Goal: Find specific page/section: Find specific page/section

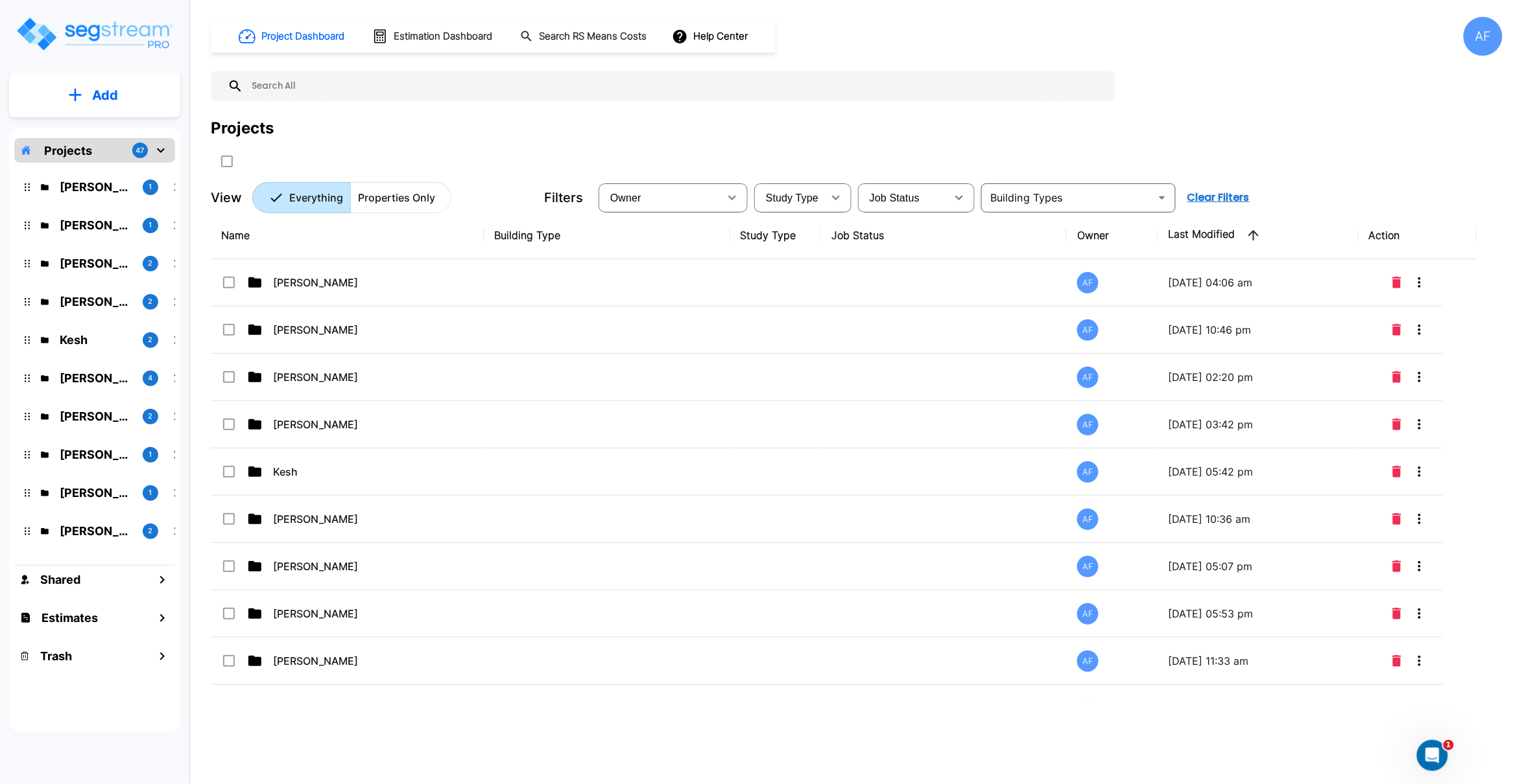
click at [296, 84] on input "text" at bounding box center [676, 86] width 865 height 30
paste input "509 W 150th St, New York, NY 10031"
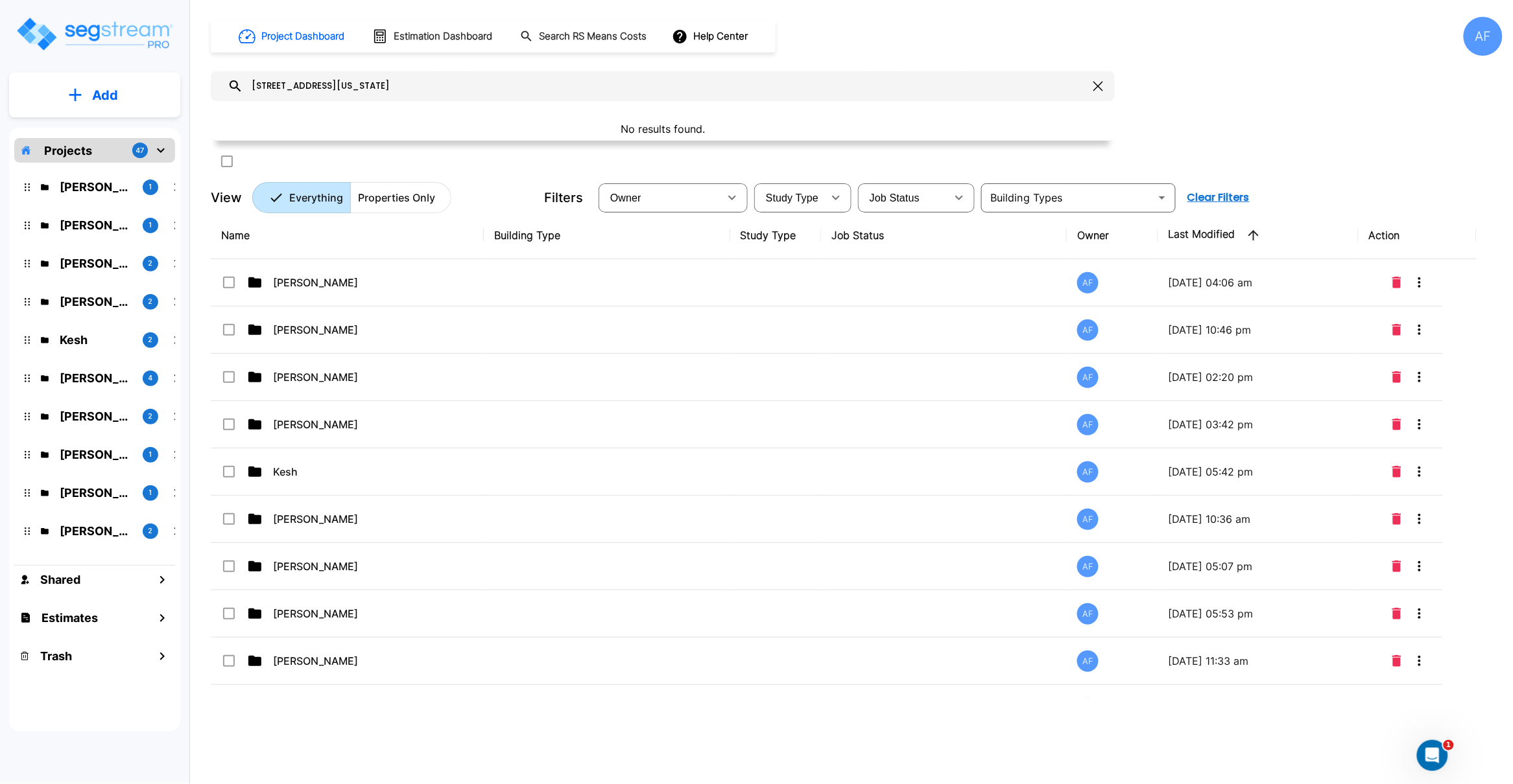
drag, startPoint x: 420, startPoint y: 81, endPoint x: 304, endPoint y: 83, distance: 116.0
click at [304, 83] on input "509 W 150th St, New York, NY 10031" at bounding box center [665, 86] width 845 height 30
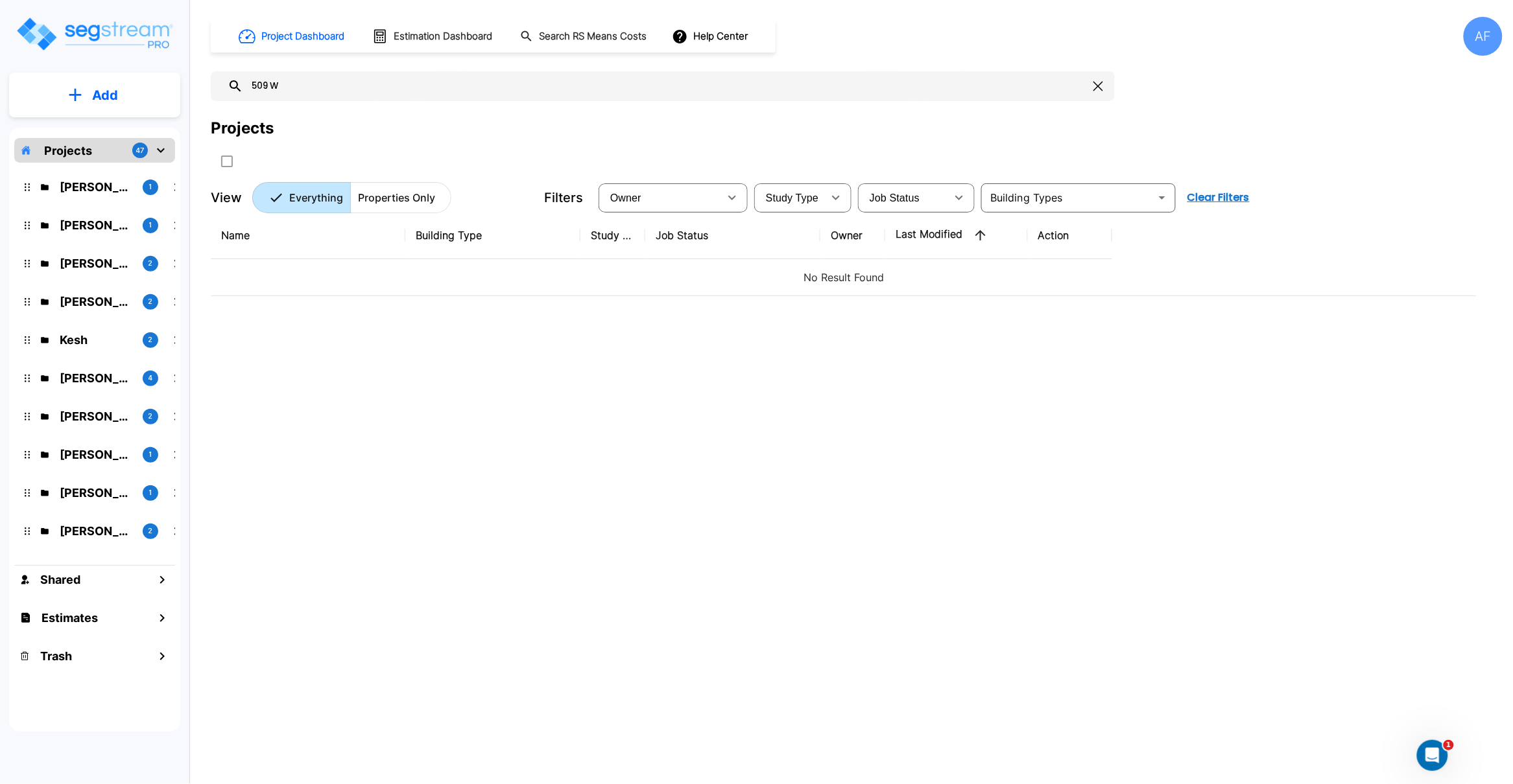
type input "509 W"
click at [432, 365] on div "Name Building Type Study Type Job Status Owner Last Modified Action No Result F…" at bounding box center [843, 455] width 1266 height 486
drag, startPoint x: 282, startPoint y: 85, endPoint x: 219, endPoint y: 84, distance: 63.0
click at [219, 85] on div "509 W" at bounding box center [662, 86] width 904 height 30
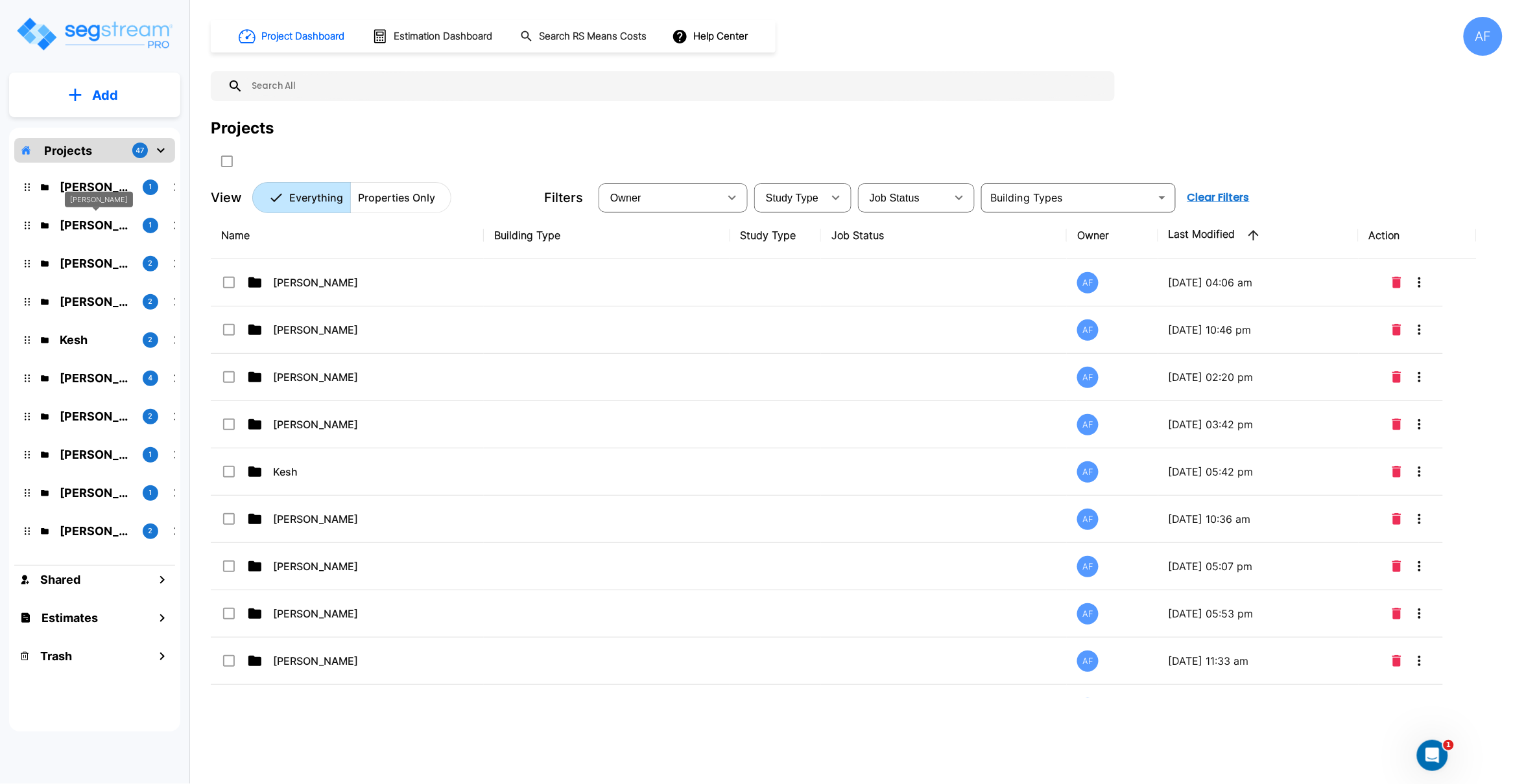
click at [102, 229] on p "Jay Hershowitz" at bounding box center [96, 225] width 73 height 17
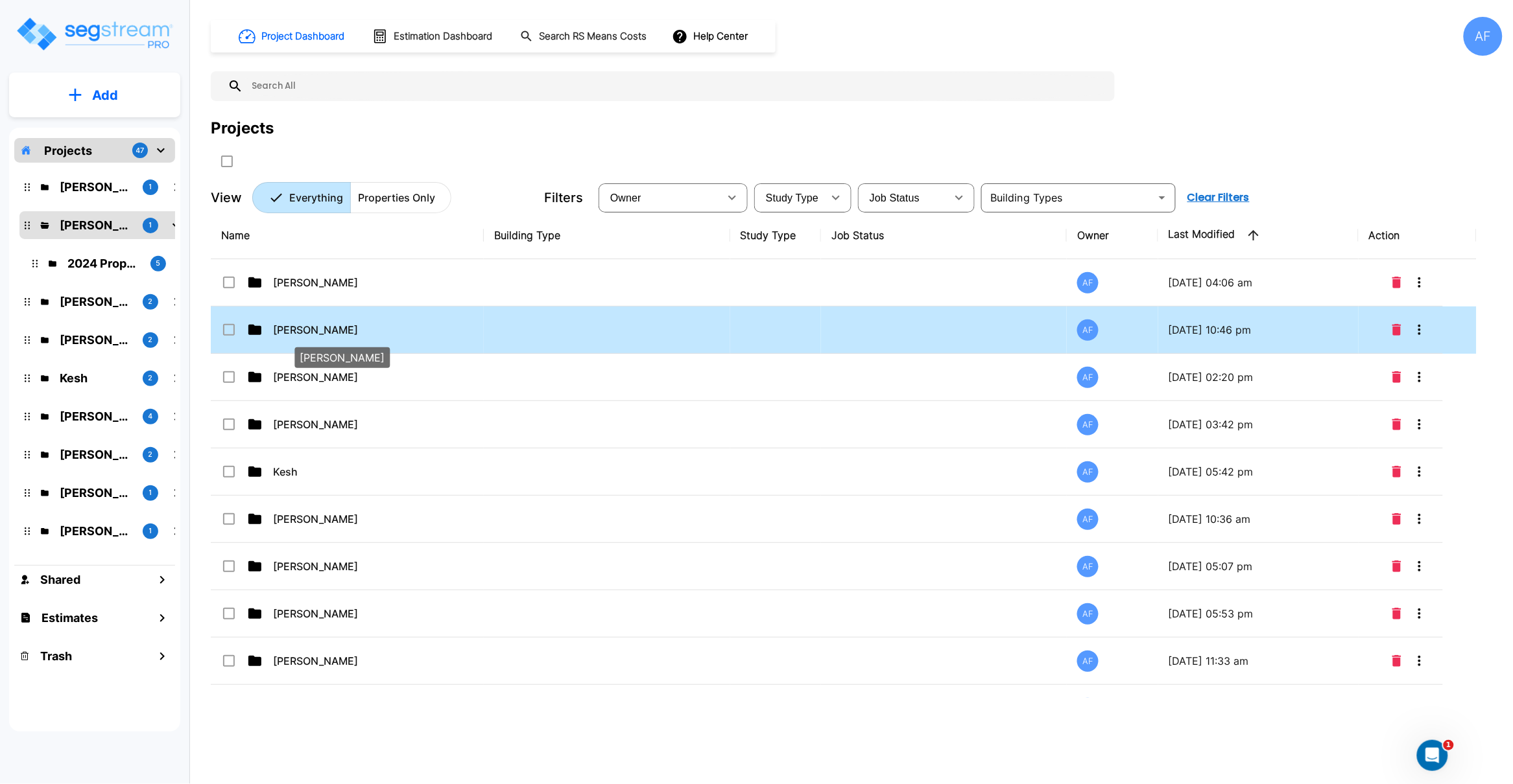
click at [311, 331] on p "Jay Hershowitz" at bounding box center [337, 330] width 130 height 15
click at [330, 331] on p "Jay Hershowitz" at bounding box center [337, 330] width 130 height 15
click at [317, 329] on p "Jay Hershowitz" at bounding box center [337, 330] width 130 height 15
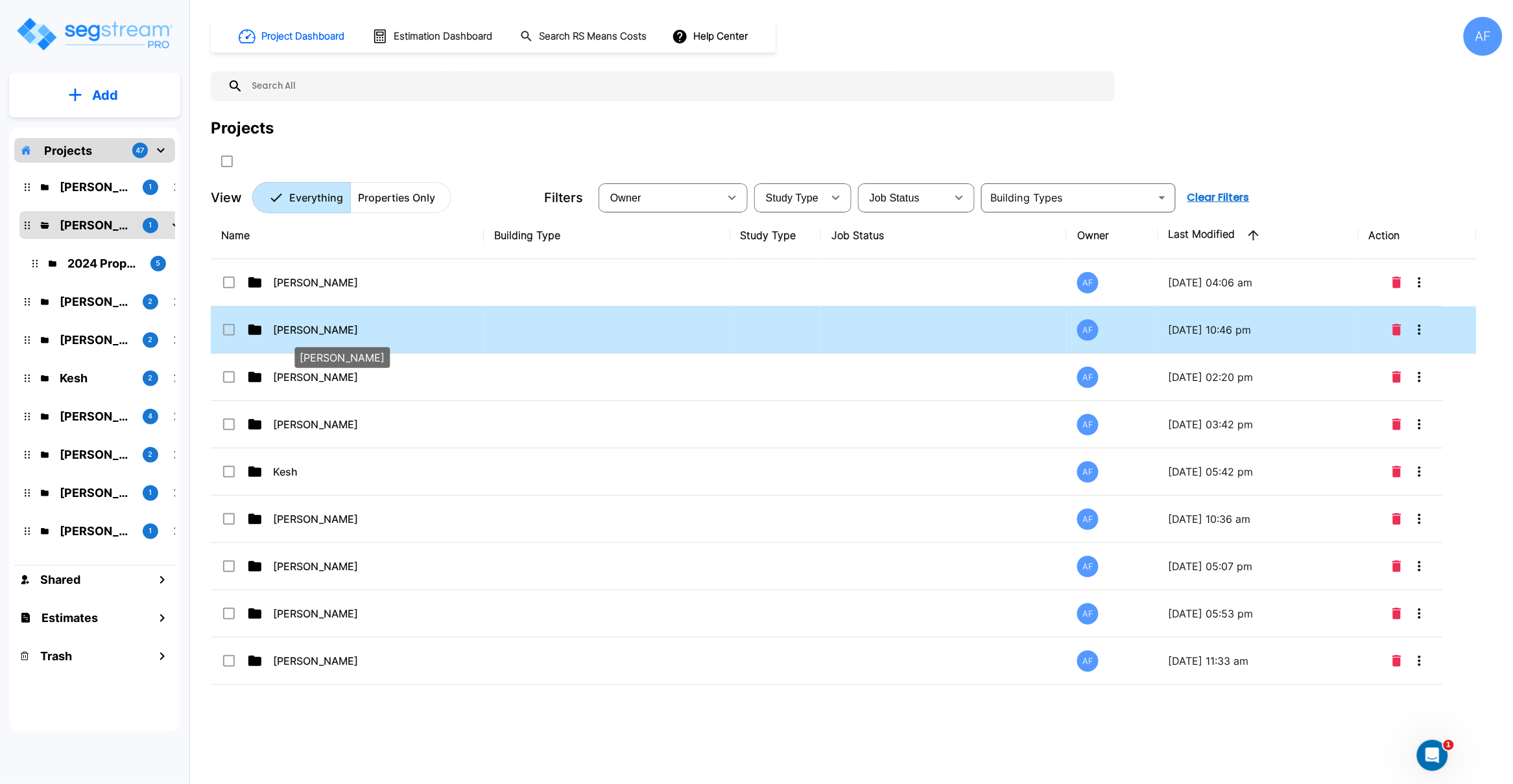
click at [317, 329] on p "Jay Hershowitz" at bounding box center [337, 330] width 130 height 15
click at [322, 327] on p "Jay Hershowitz" at bounding box center [337, 330] width 130 height 15
click at [323, 330] on p "Jay Hershowitz" at bounding box center [337, 330] width 130 height 15
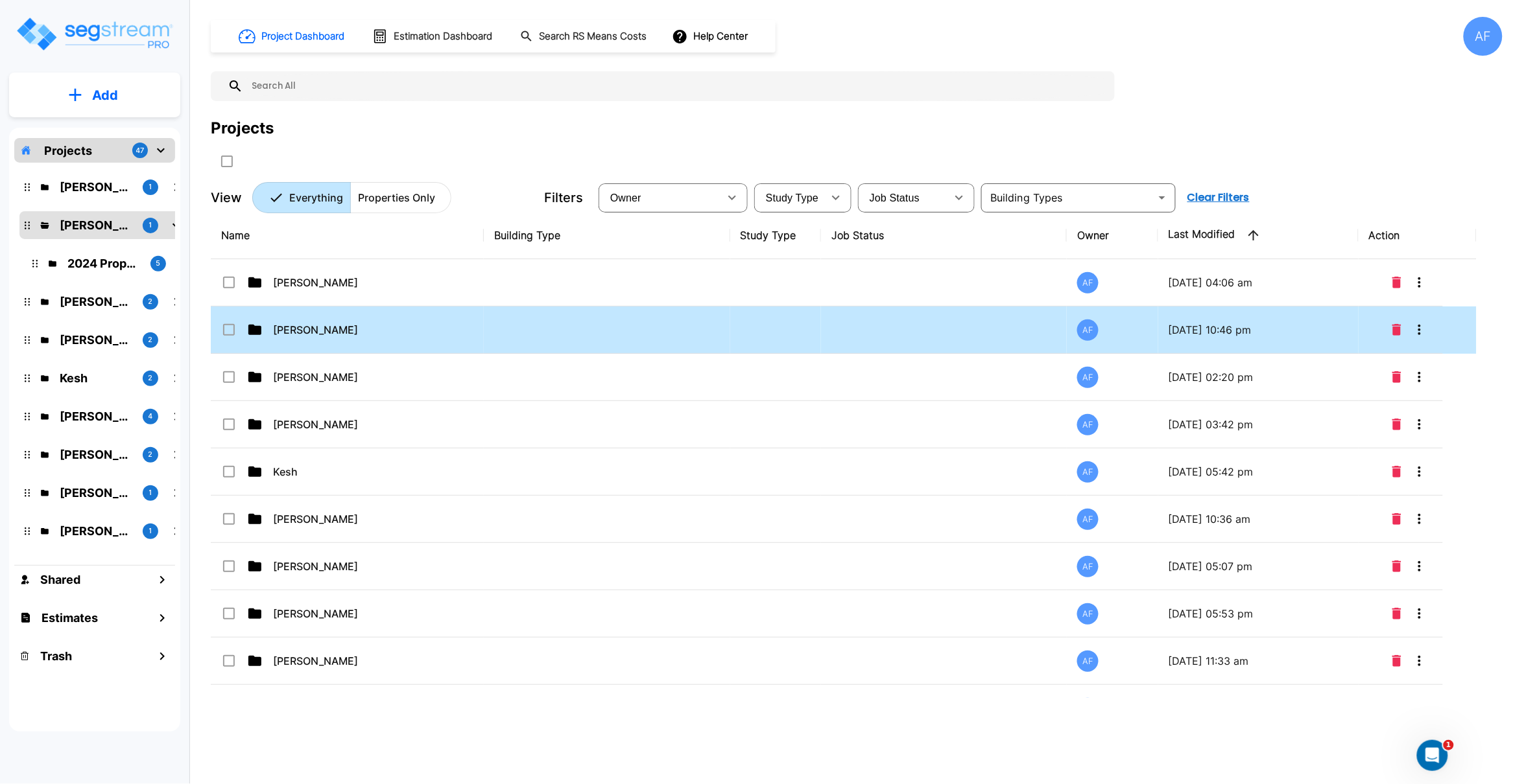
click at [281, 329] on p "Jay Hershowitz" at bounding box center [337, 330] width 130 height 15
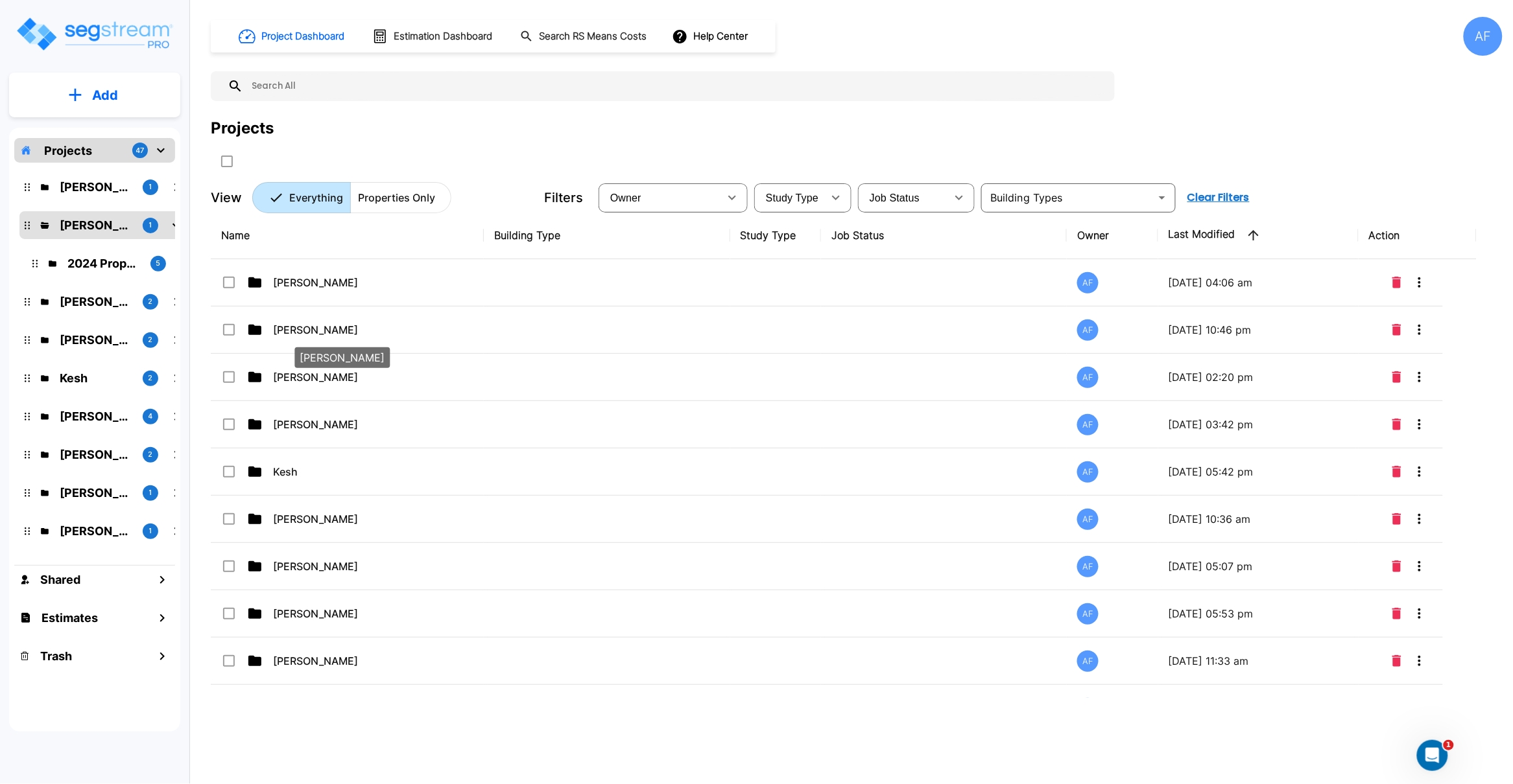
click at [301, 330] on p "Jay Hershowitz" at bounding box center [337, 330] width 130 height 15
checkbox input "false"
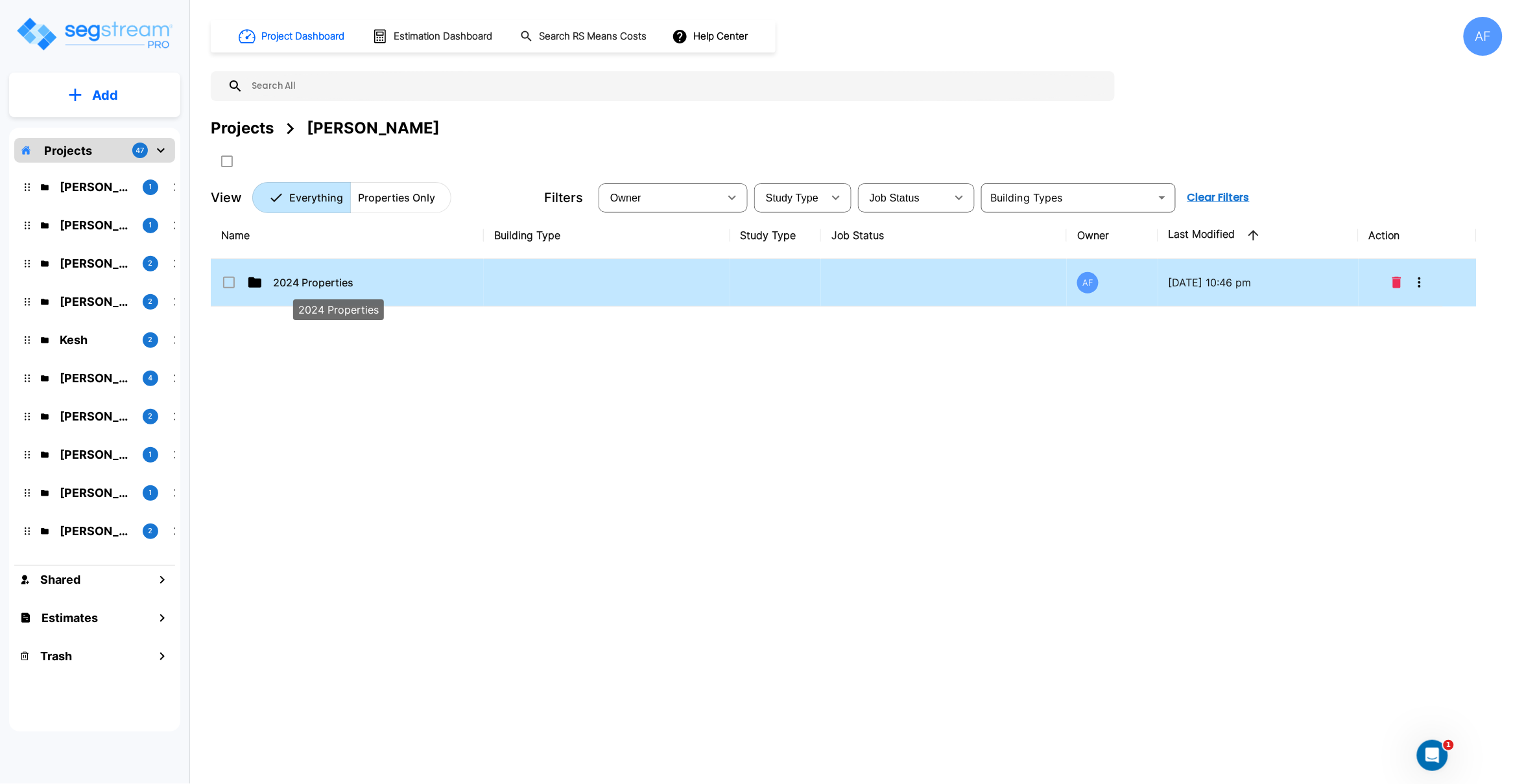
click at [320, 286] on p "2024 Properties" at bounding box center [337, 282] width 130 height 15
checkbox input "true"
click at [320, 286] on p "2024 Properties" at bounding box center [337, 282] width 130 height 15
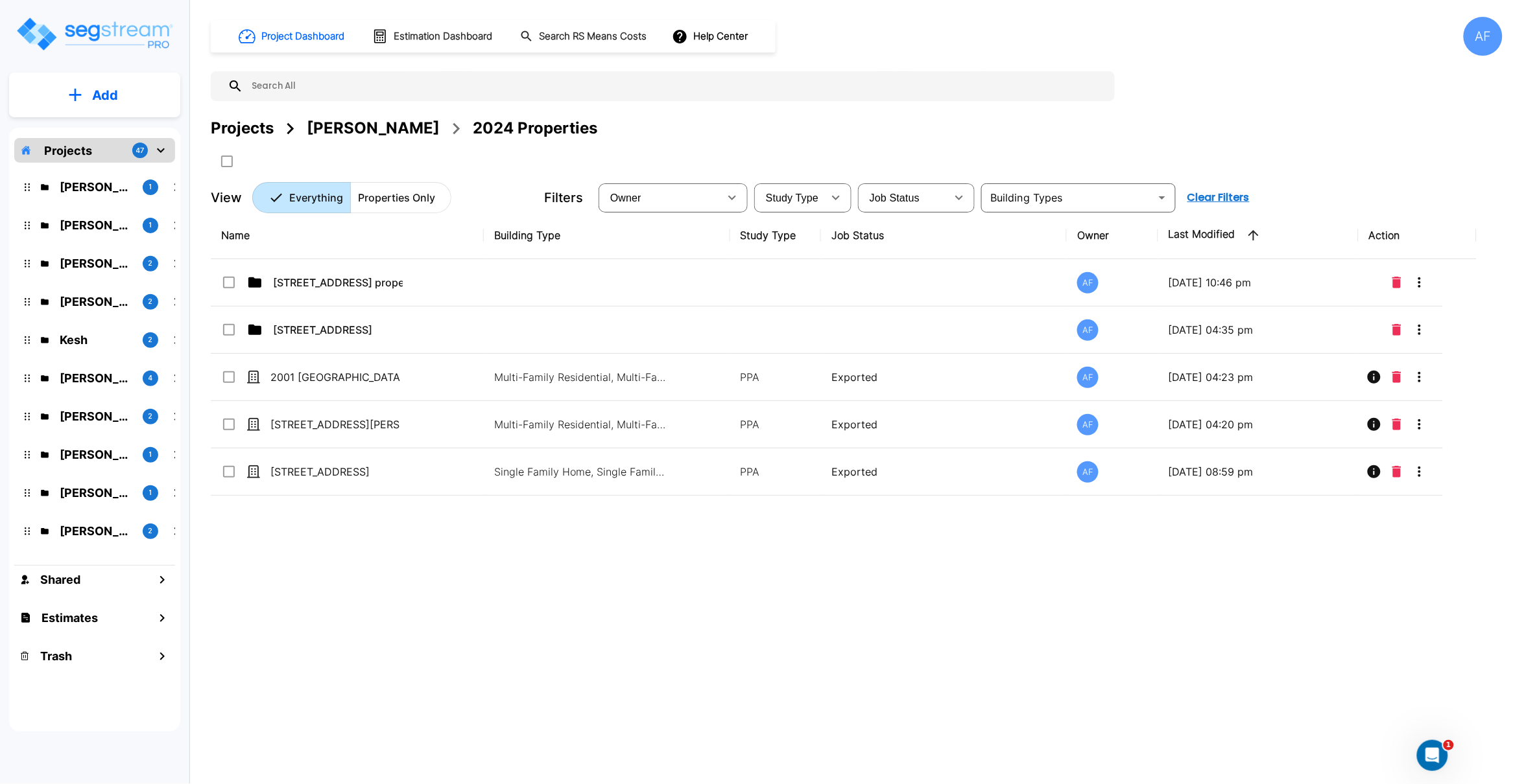
click at [289, 90] on input "text" at bounding box center [676, 86] width 865 height 30
paste input "1800 New York Avenue, Superior WI 54880"
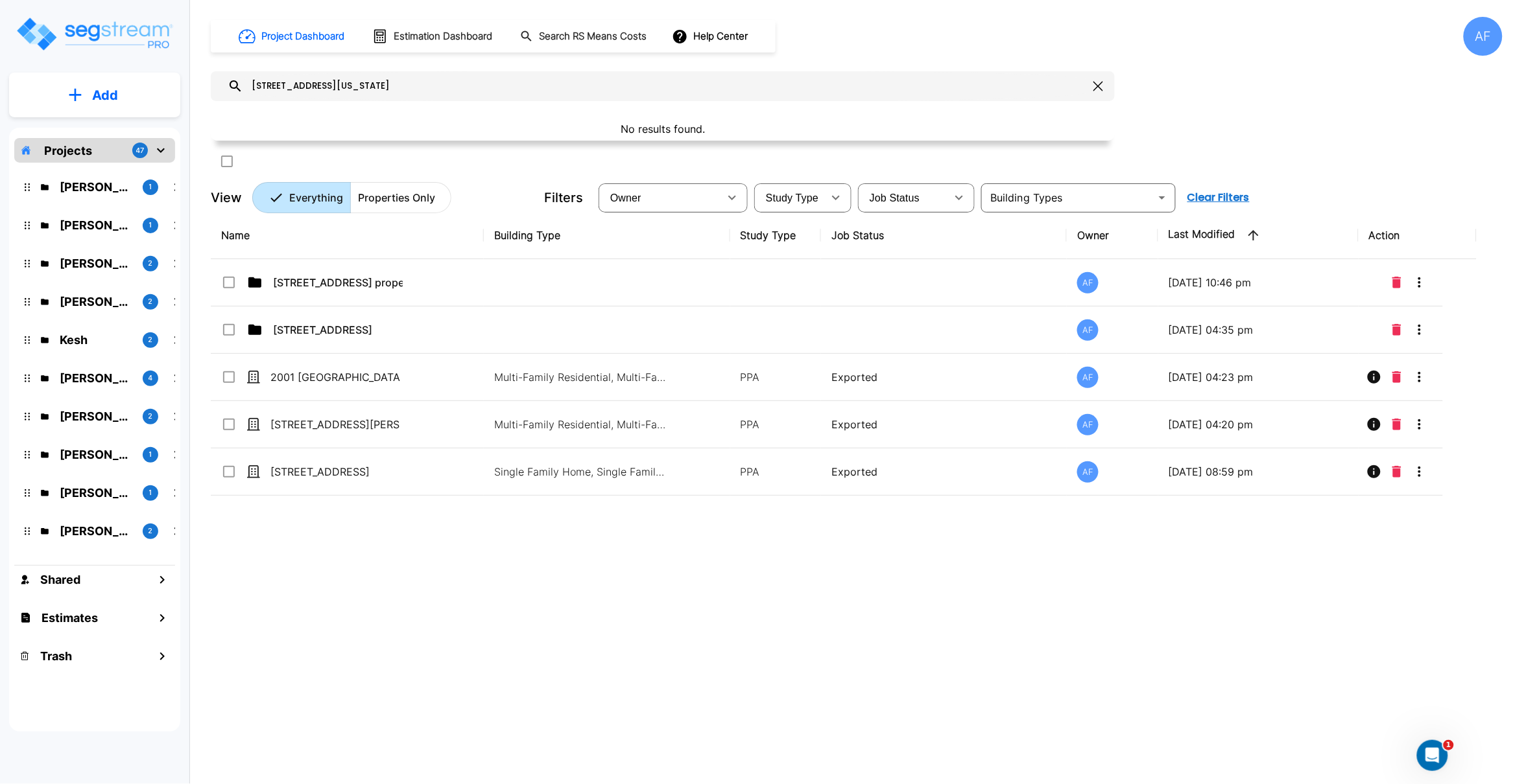
drag, startPoint x: 484, startPoint y: 79, endPoint x: 403, endPoint y: 83, distance: 81.1
click at [371, 82] on input "1800 New York Avenue, Superior WI 54880" at bounding box center [665, 86] width 845 height 30
click at [485, 86] on input "1800 New York Avenue, Superior WI 54880" at bounding box center [665, 86] width 845 height 30
drag, startPoint x: 464, startPoint y: 89, endPoint x: 276, endPoint y: 86, distance: 188.0
click at [276, 86] on input "1800 New York Avenue, Superior WI 54880" at bounding box center [665, 86] width 845 height 30
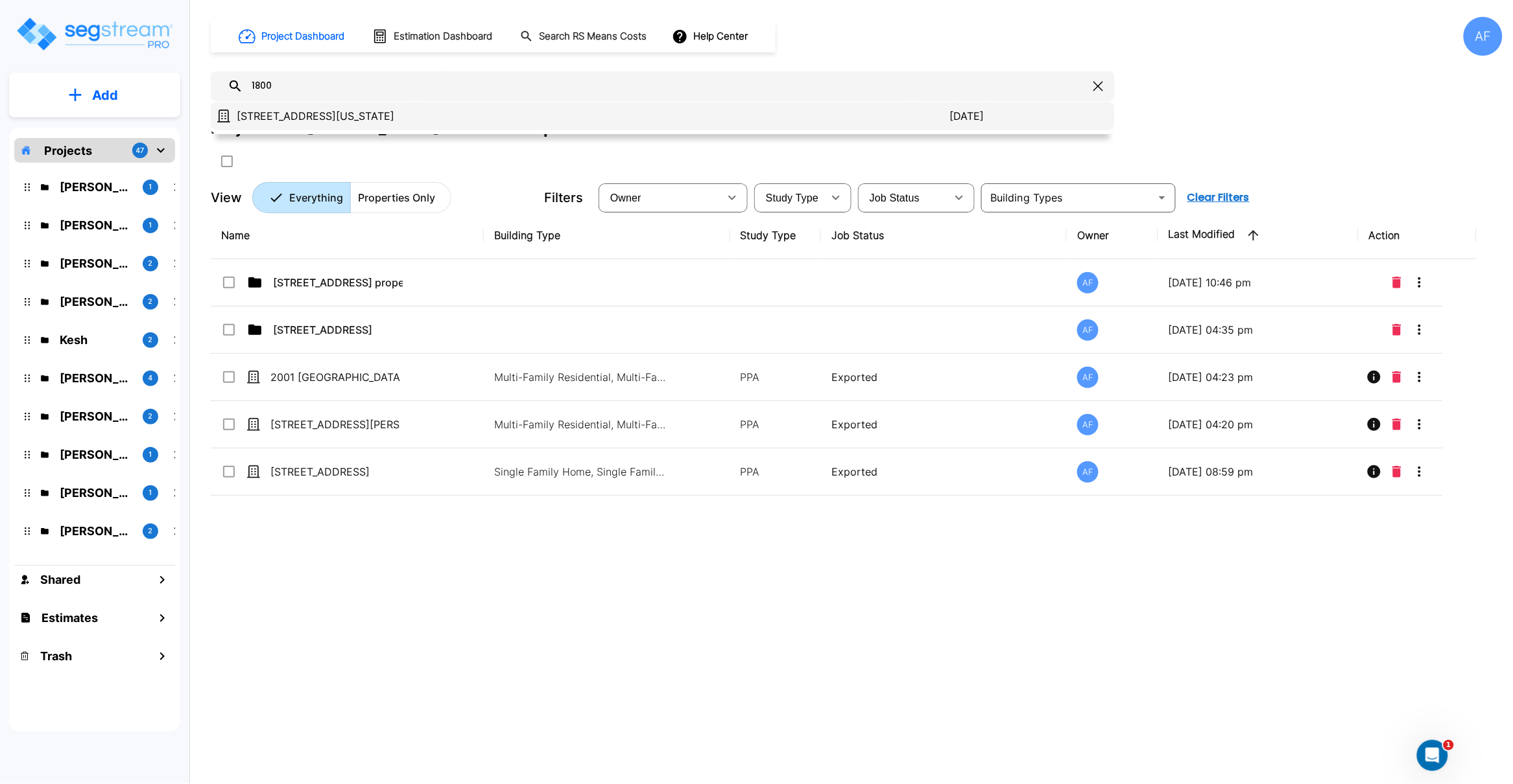
type input "1800"
click at [324, 110] on p "[STREET_ADDRESS][US_STATE]" at bounding box center [593, 116] width 713 height 15
